Goal: Information Seeking & Learning: Learn about a topic

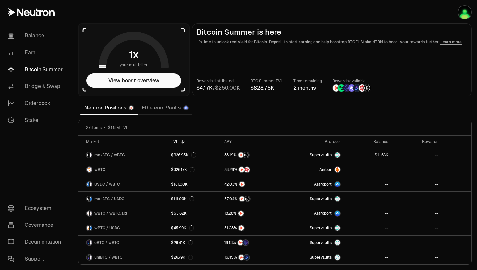
click at [218, 86] on span "$" at bounding box center [216, 87] width 3 height 5
click at [205, 87] on span "1" at bounding box center [205, 88] width 2 height 6
click at [163, 74] on button "View boost overview" at bounding box center [133, 80] width 95 height 14
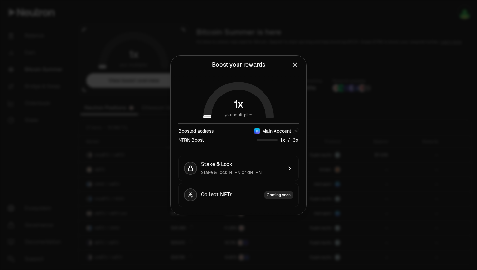
click at [289, 144] on div "Boosted address Main Account NTRN Boost /" at bounding box center [239, 135] width 120 height 24
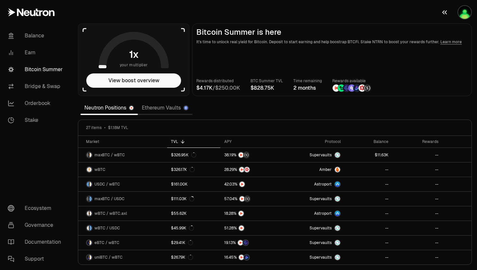
click at [456, 17] on button "button" at bounding box center [457, 12] width 42 height 25
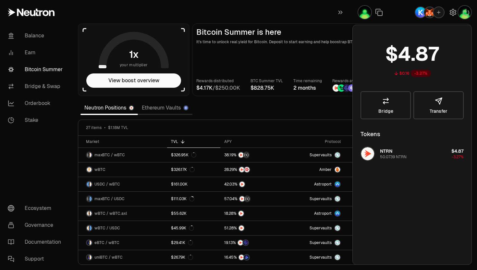
click at [304, 129] on div "27 items $1.18M TVL" at bounding box center [275, 127] width 378 height 5
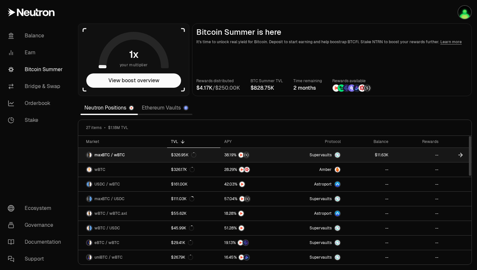
click at [294, 155] on link "Supervaults" at bounding box center [313, 155] width 62 height 14
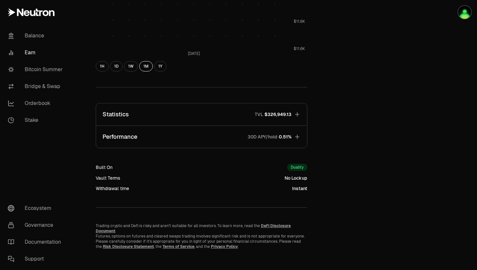
scroll to position [340, 0]
click at [274, 118] on button "Statistics TVL $326,949.13" at bounding box center [201, 115] width 211 height 22
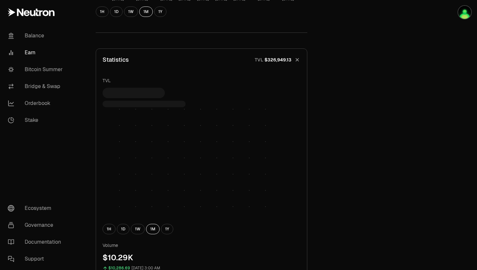
scroll to position [470, 0]
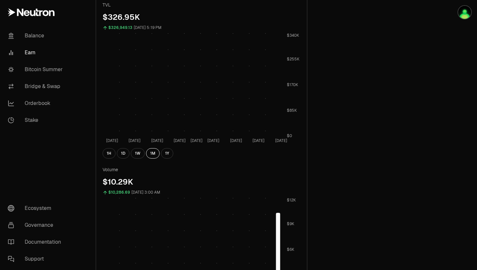
click at [118, 156] on div "1H 1D 1W 1M 1Y" at bounding box center [202, 153] width 198 height 10
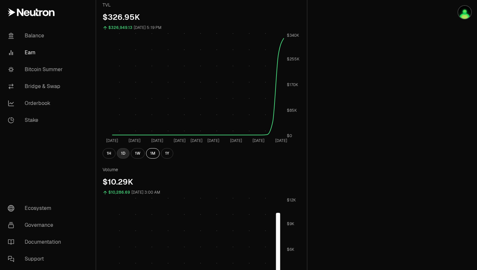
click at [121, 157] on button "1D" at bounding box center [123, 153] width 13 height 10
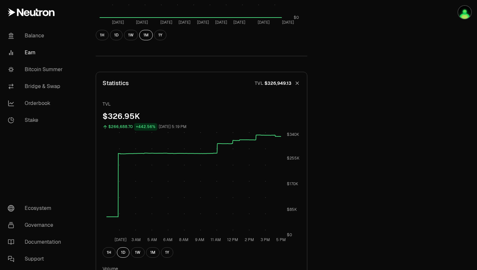
scroll to position [133, 0]
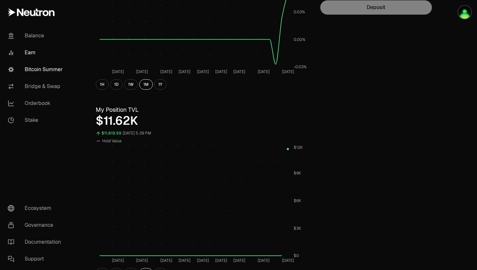
click at [51, 71] on link "Bitcoin Summer" at bounding box center [37, 69] width 68 height 17
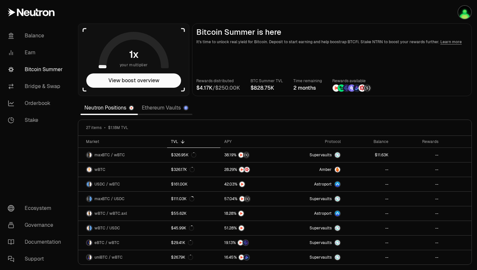
click at [321, 127] on div "27 items $1.18M TVL" at bounding box center [275, 127] width 378 height 5
